Goal: Navigation & Orientation: Find specific page/section

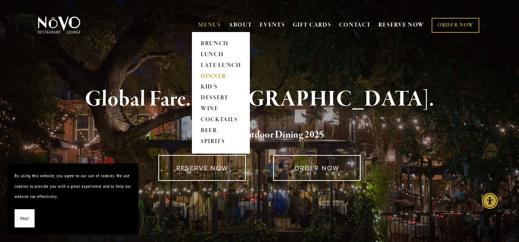
click at [212, 71] on link "DINNER" at bounding box center [220, 76] width 45 height 11
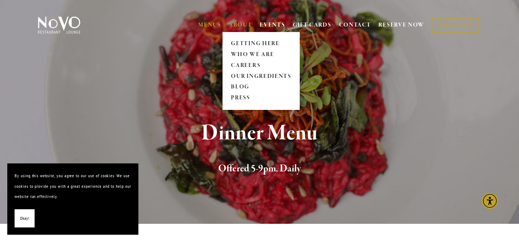
click at [245, 22] on link "ABOUT" at bounding box center [241, 24] width 24 height 7
click at [253, 51] on link "WHO WE ARE" at bounding box center [261, 54] width 65 height 11
click at [239, 54] on link "WHO WE ARE" at bounding box center [261, 54] width 65 height 11
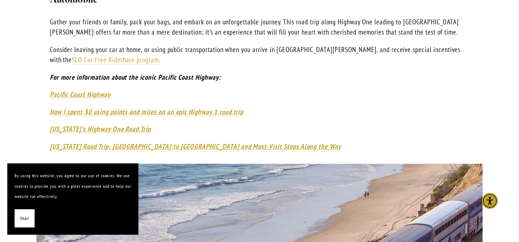
scroll to position [626, 0]
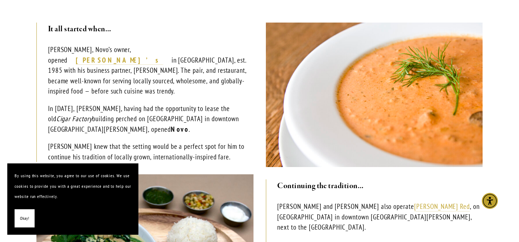
scroll to position [197, 0]
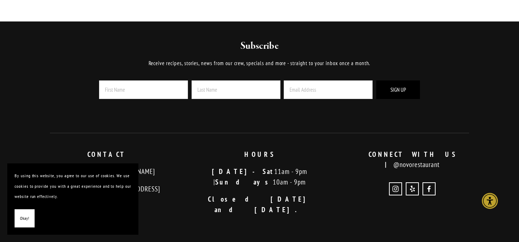
scroll to position [539, 0]
